Goal: Task Accomplishment & Management: Use online tool/utility

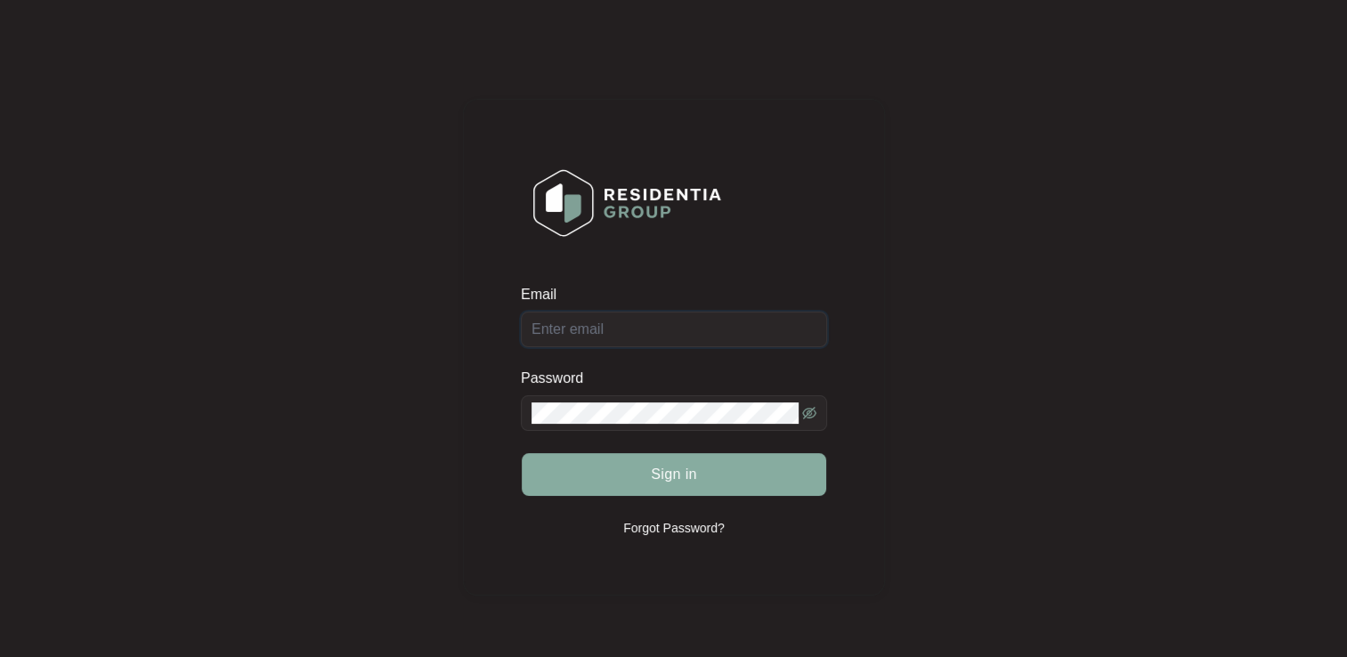
type input "[EMAIL_ADDRESS][DOMAIN_NAME]"
click at [689, 477] on span "Sign in" at bounding box center [674, 474] width 46 height 21
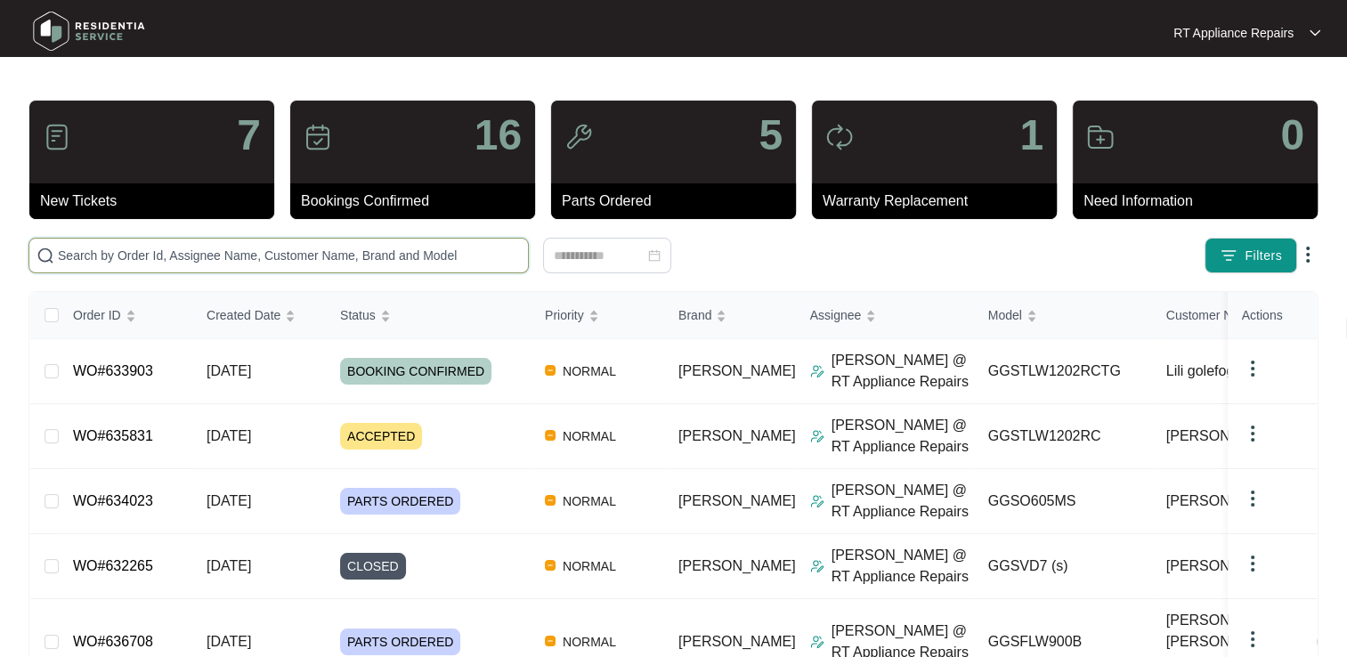
drag, startPoint x: 289, startPoint y: 251, endPoint x: 318, endPoint y: 243, distance: 29.6
click at [288, 251] on input "text" at bounding box center [289, 256] width 463 height 20
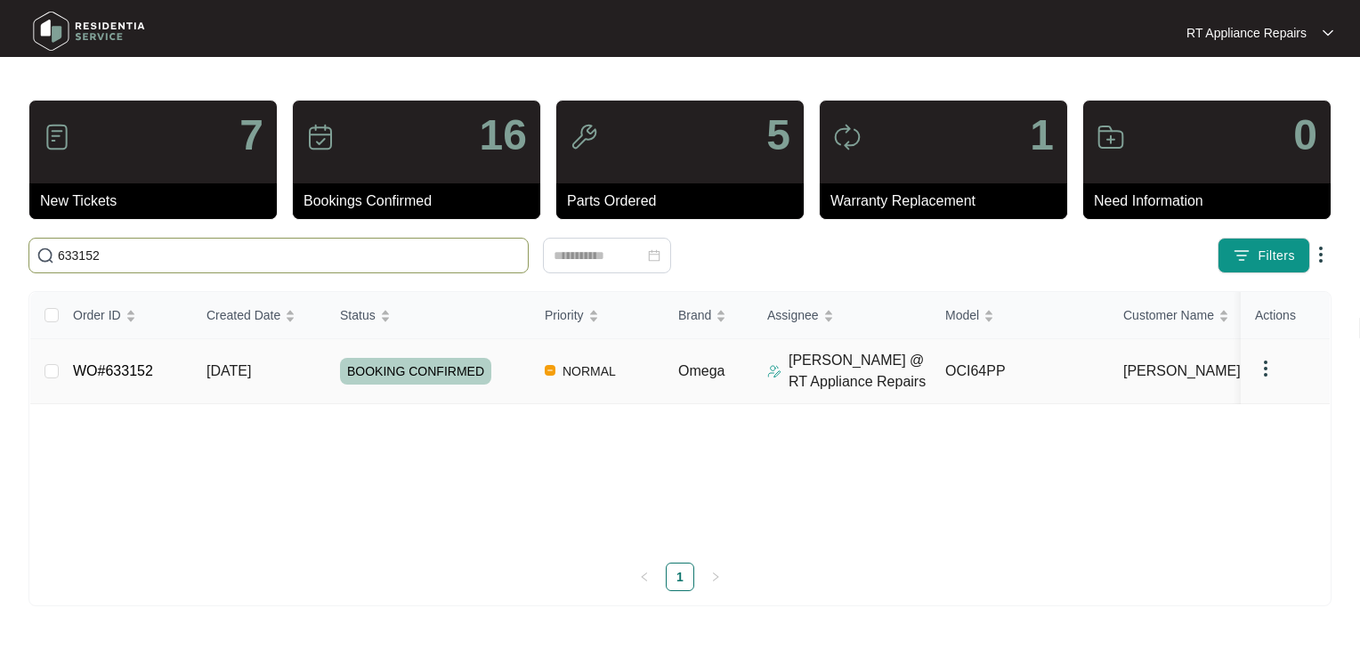
type input "633152"
click at [119, 369] on link "WO#633152" at bounding box center [113, 370] width 80 height 15
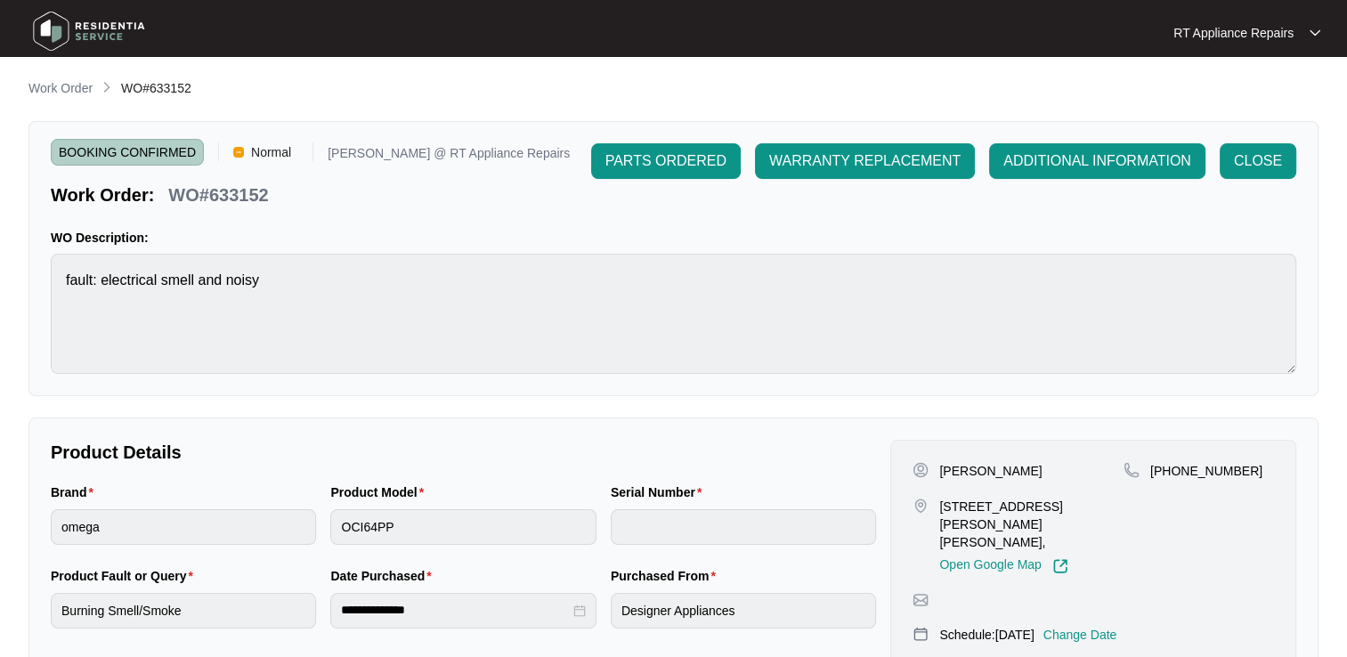
click at [1278, 32] on p "RT Appliance Repairs" at bounding box center [1233, 33] width 120 height 18
click at [1242, 97] on p "Log Out" at bounding box center [1261, 94] width 90 height 18
